Goal: Transaction & Acquisition: Obtain resource

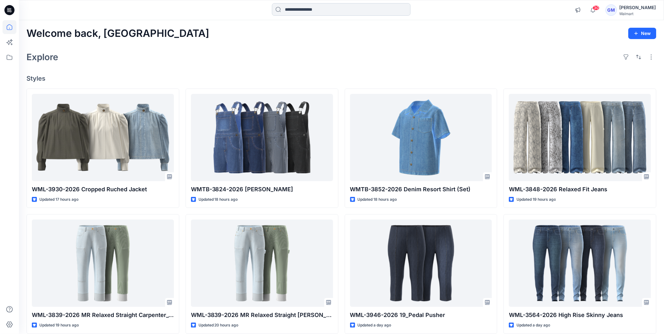
click at [307, 9] on input at bounding box center [341, 9] width 139 height 13
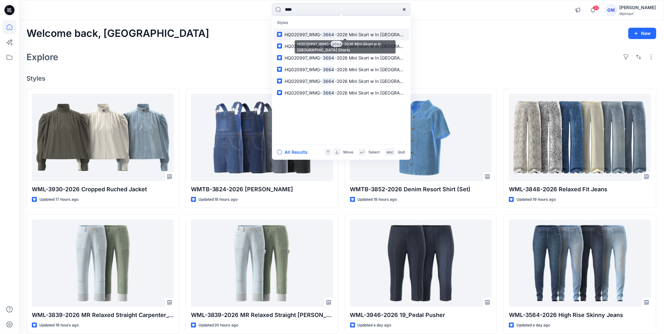
type input "****"
click at [332, 34] on mark "3664" at bounding box center [328, 34] width 13 height 7
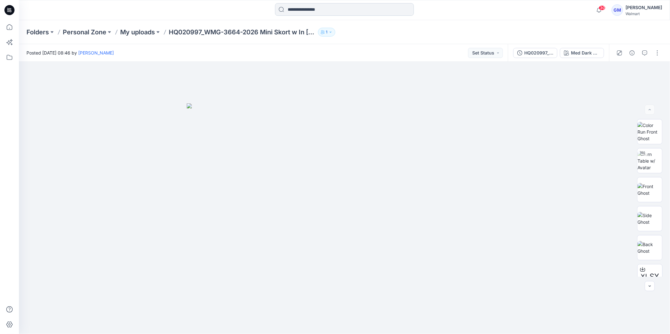
click at [303, 7] on input at bounding box center [344, 9] width 139 height 13
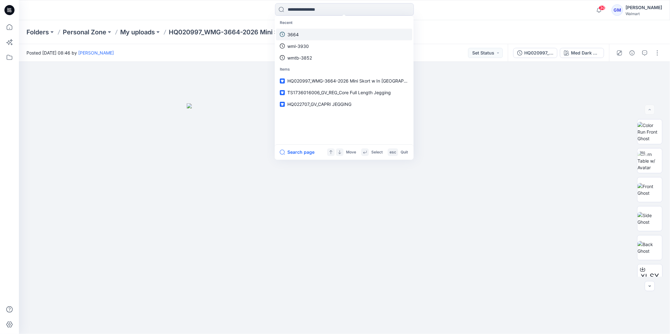
click at [301, 34] on link "3664" at bounding box center [344, 35] width 136 height 12
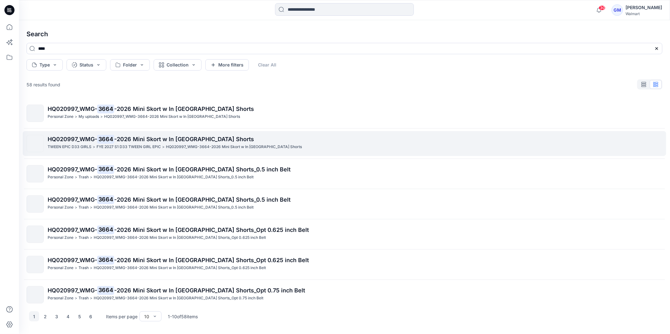
click at [125, 141] on span "-2026 Mini Skort w In Jersey Shorts" at bounding box center [184, 139] width 140 height 7
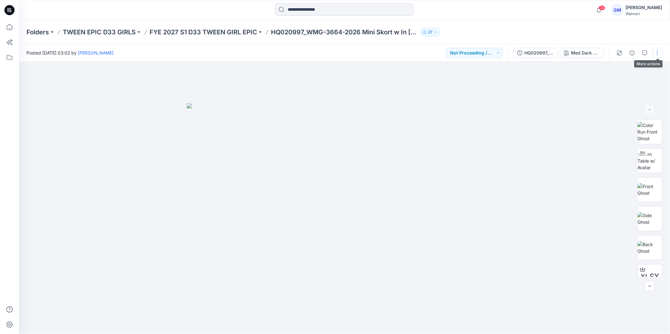
click at [659, 54] on button "button" at bounding box center [657, 53] width 10 height 10
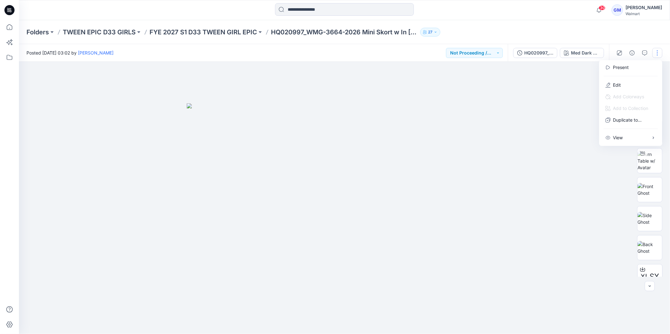
click at [565, 175] on div at bounding box center [344, 198] width 651 height 272
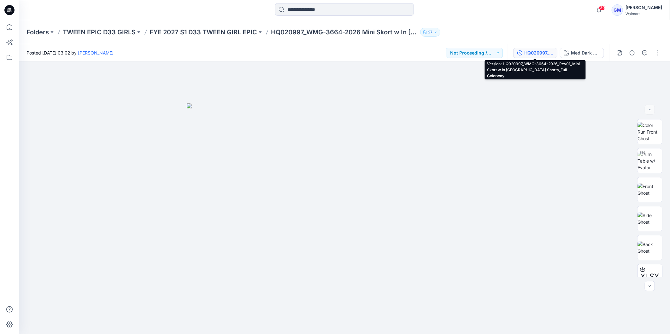
click at [537, 50] on div "HQ020997_WMG-3664-2026_Rev01_Mini Skort w In Jersey Shorts_Full Colorway" at bounding box center [538, 52] width 29 height 7
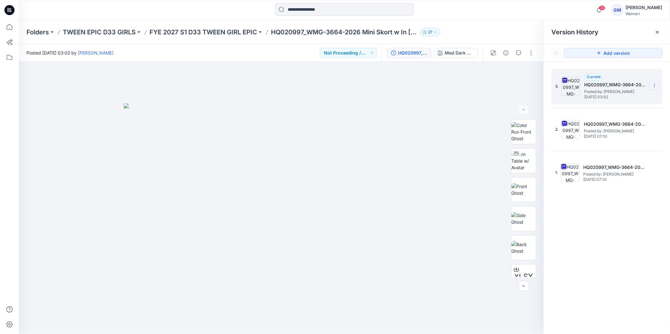
click at [655, 87] on icon at bounding box center [654, 85] width 5 height 5
click at [639, 99] on span "Download Source BW File" at bounding box center [622, 98] width 53 height 8
click at [466, 142] on div at bounding box center [281, 198] width 525 height 272
click at [504, 107] on div at bounding box center [281, 198] width 525 height 272
click at [658, 33] on icon at bounding box center [656, 32] width 5 height 5
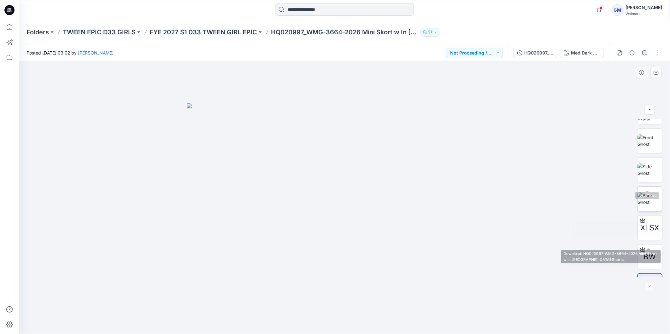
scroll to position [71, 0]
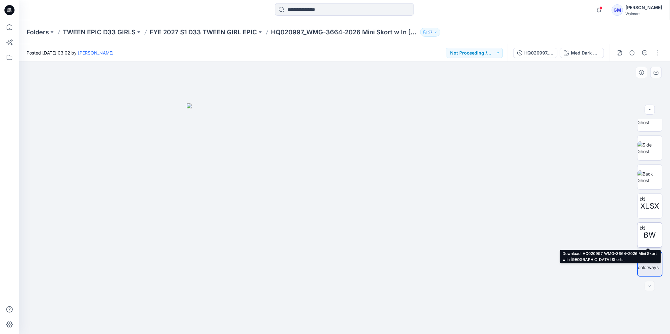
click at [638, 224] on div at bounding box center [642, 228] width 10 height 10
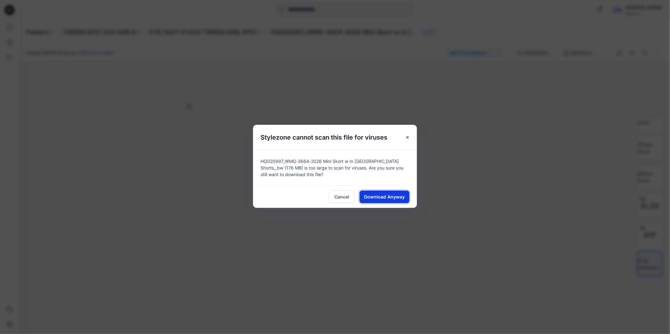
click at [378, 196] on span "Download Anyway" at bounding box center [384, 197] width 41 height 7
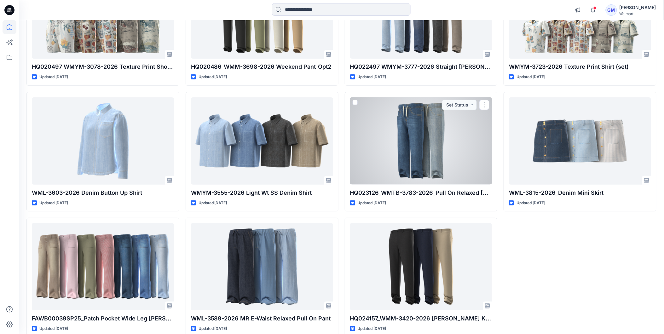
scroll to position [11095, 0]
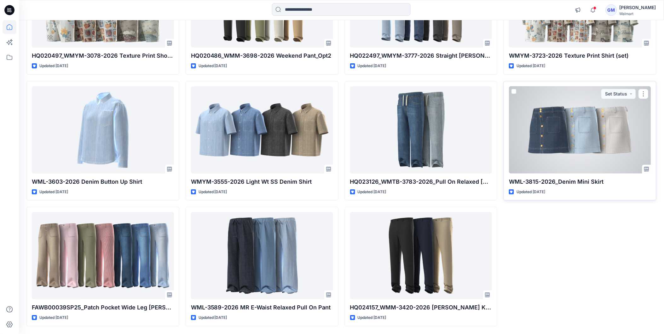
click at [596, 137] on div at bounding box center [580, 129] width 142 height 87
